Goal: Transaction & Acquisition: Book appointment/travel/reservation

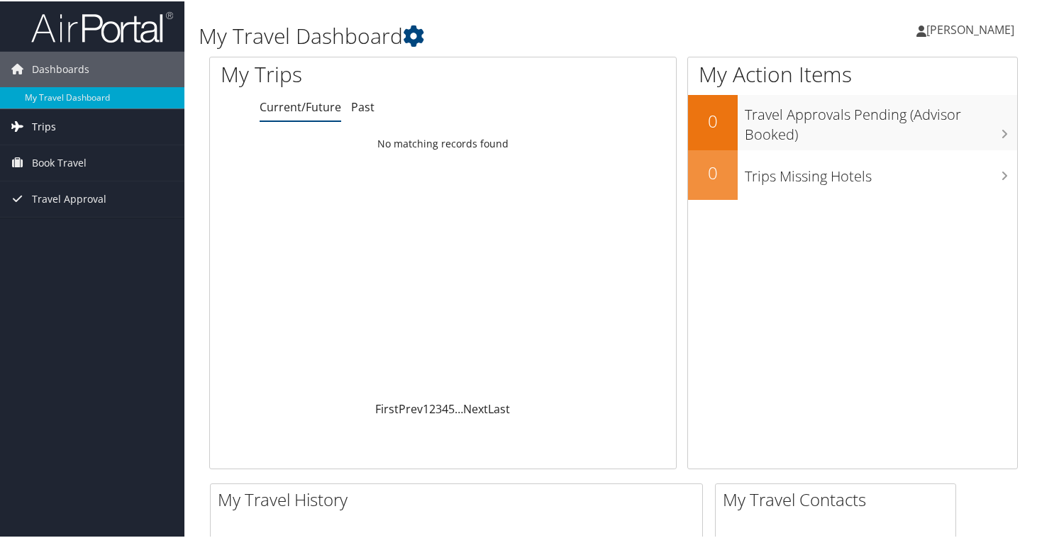
click at [72, 121] on link "Trips" at bounding box center [92, 125] width 184 height 35
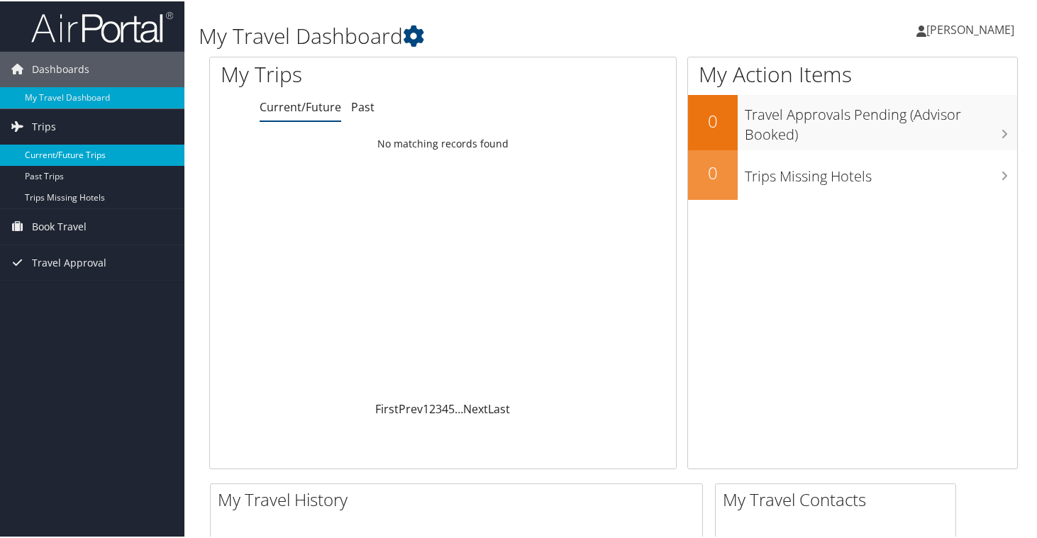
click at [72, 156] on link "Current/Future Trips" at bounding box center [92, 153] width 184 height 21
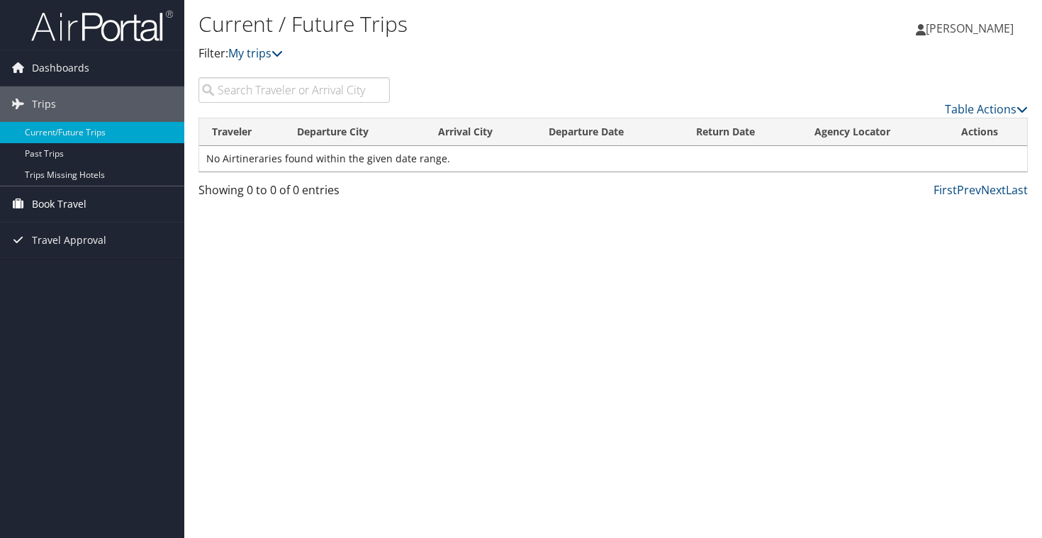
click at [69, 201] on span "Book Travel" at bounding box center [59, 203] width 55 height 35
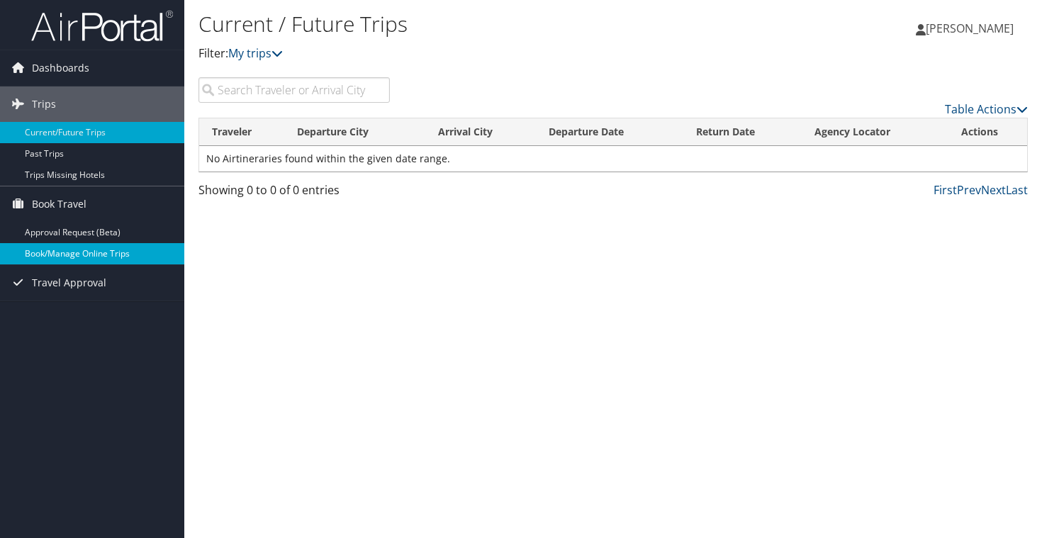
click at [67, 251] on link "Book/Manage Online Trips" at bounding box center [92, 253] width 184 height 21
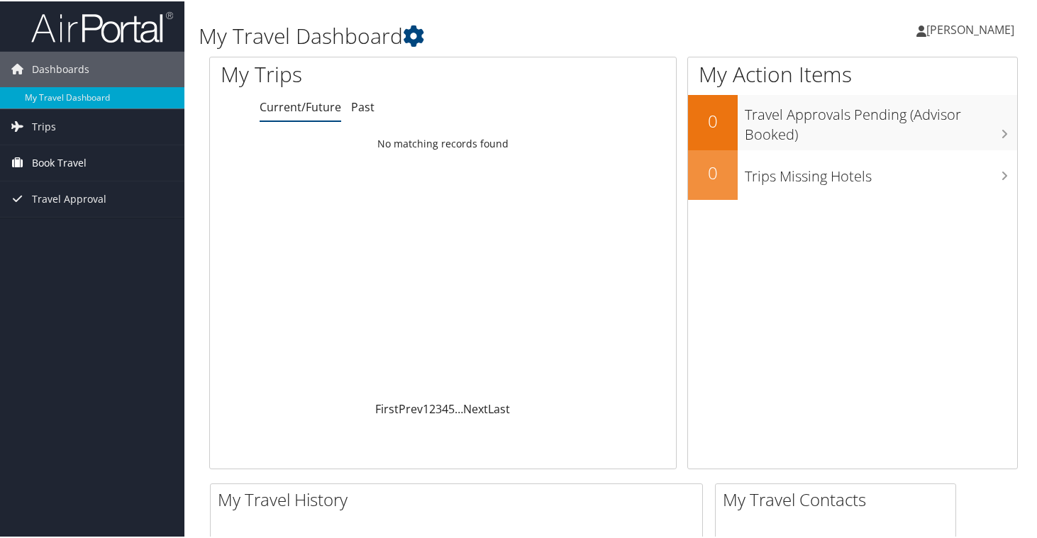
click at [38, 164] on span "Book Travel" at bounding box center [59, 161] width 55 height 35
click at [43, 211] on link "Book/Manage Online Trips" at bounding box center [92, 211] width 184 height 21
click at [18, 244] on icon at bounding box center [17, 239] width 21 height 21
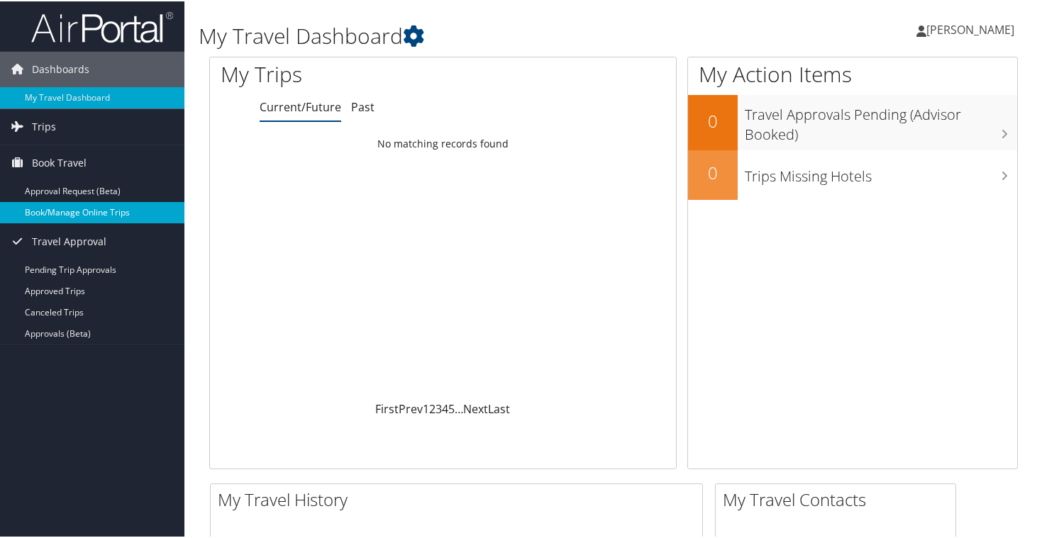
click at [47, 216] on link "Book/Manage Online Trips" at bounding box center [92, 211] width 184 height 21
